Goal: Navigation & Orientation: Find specific page/section

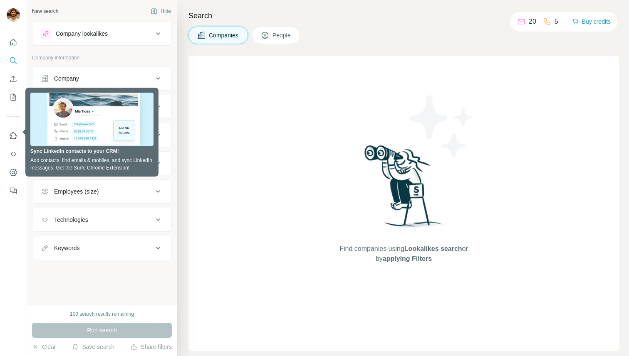
click at [8, 227] on div at bounding box center [13, 178] width 27 height 356
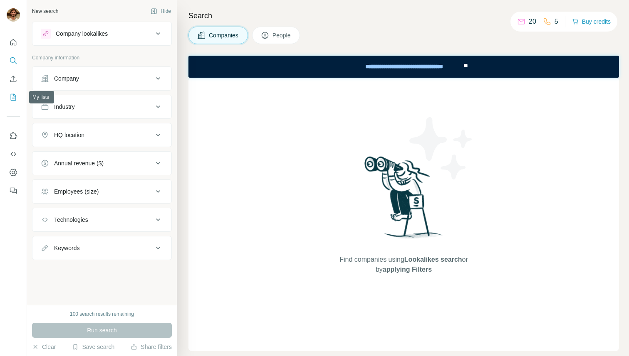
click at [13, 99] on icon "My lists" at bounding box center [14, 96] width 4 height 5
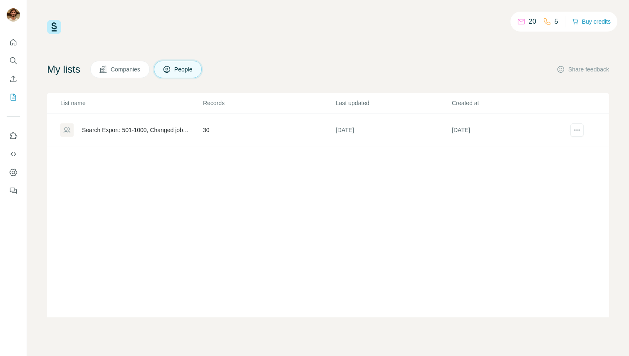
click at [157, 131] on div "Search Export: 501-1000, Changed jobs, Security/Risk IT - [DATE] 11:13" at bounding box center [135, 130] width 107 height 8
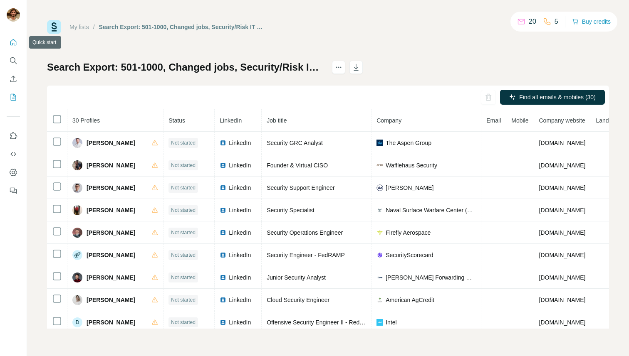
click at [15, 36] on button "Quick start" at bounding box center [13, 42] width 13 height 15
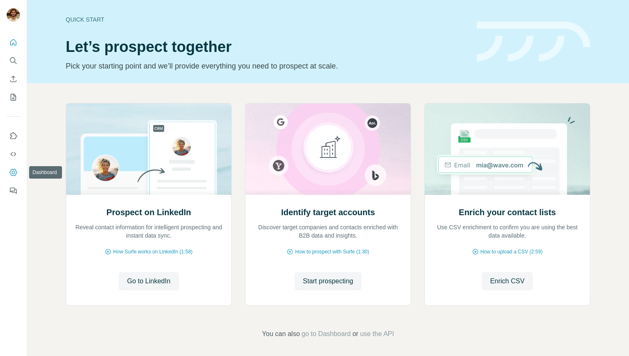
click at [14, 170] on icon "Dashboard" at bounding box center [13, 172] width 8 height 8
